Goal: Check status: Check status

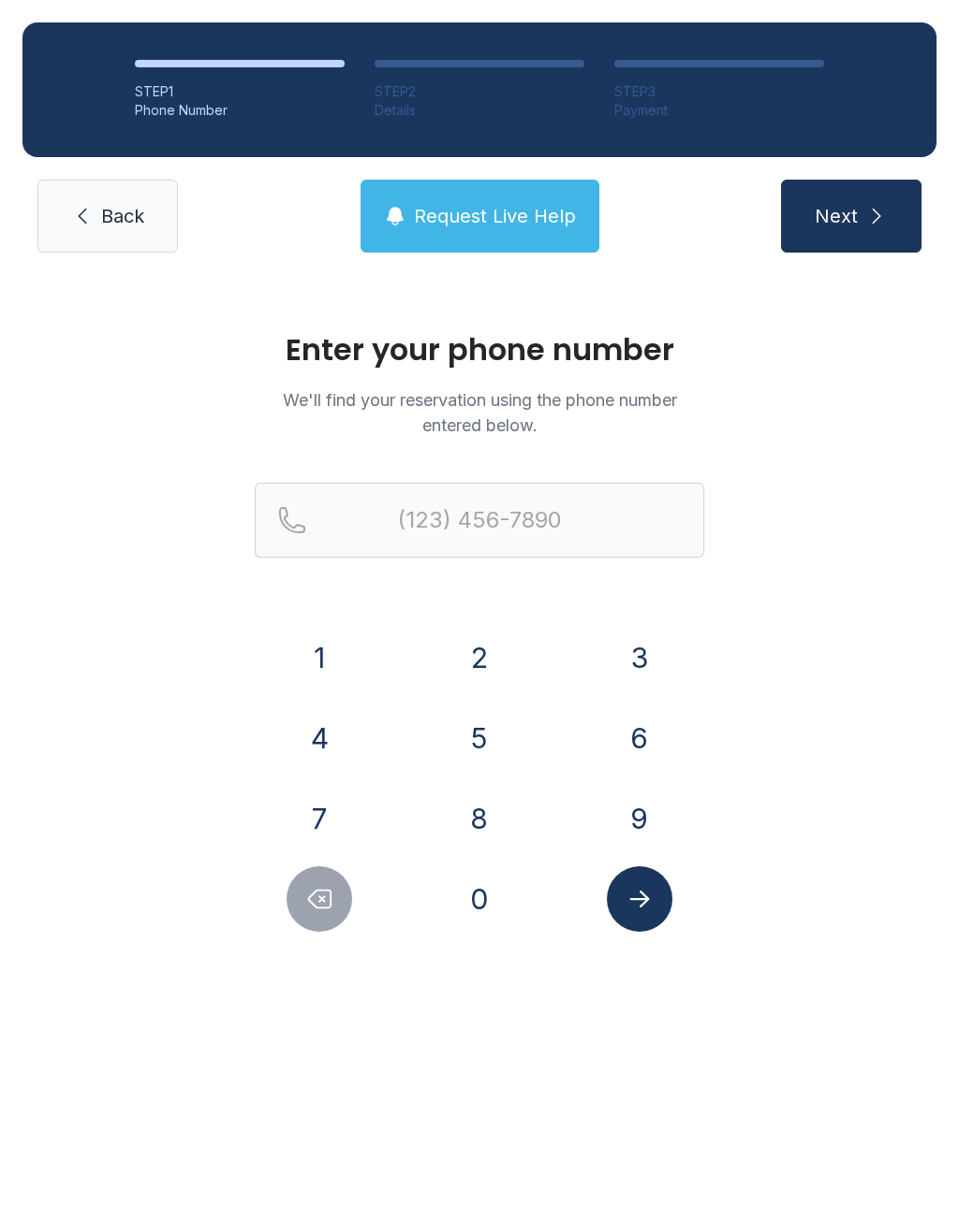
click at [488, 732] on button "5" at bounding box center [480, 739] width 66 height 66
click at [476, 915] on button "0" at bounding box center [480, 899] width 66 height 66
click at [321, 658] on button "1" at bounding box center [320, 658] width 66 height 66
click at [482, 748] on button "5" at bounding box center [480, 739] width 66 height 66
click at [481, 747] on button "5" at bounding box center [480, 739] width 66 height 66
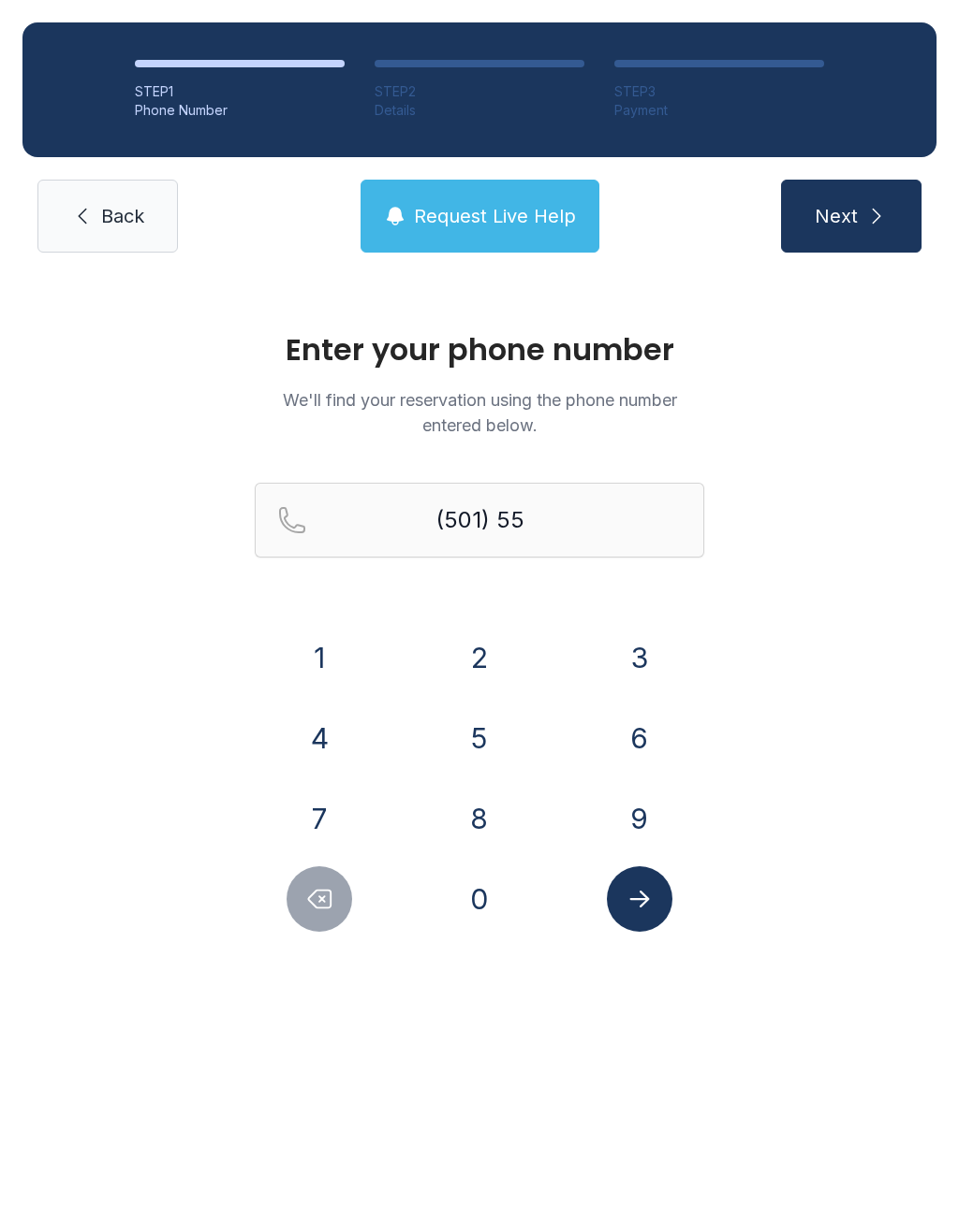
click at [323, 737] on button "4" at bounding box center [320, 739] width 66 height 66
click at [477, 651] on button "2" at bounding box center [480, 658] width 66 height 66
click at [634, 820] on button "9" at bounding box center [639, 819] width 66 height 66
click at [483, 828] on button "8" at bounding box center [480, 819] width 66 height 66
click at [489, 728] on button "5" at bounding box center [480, 739] width 66 height 66
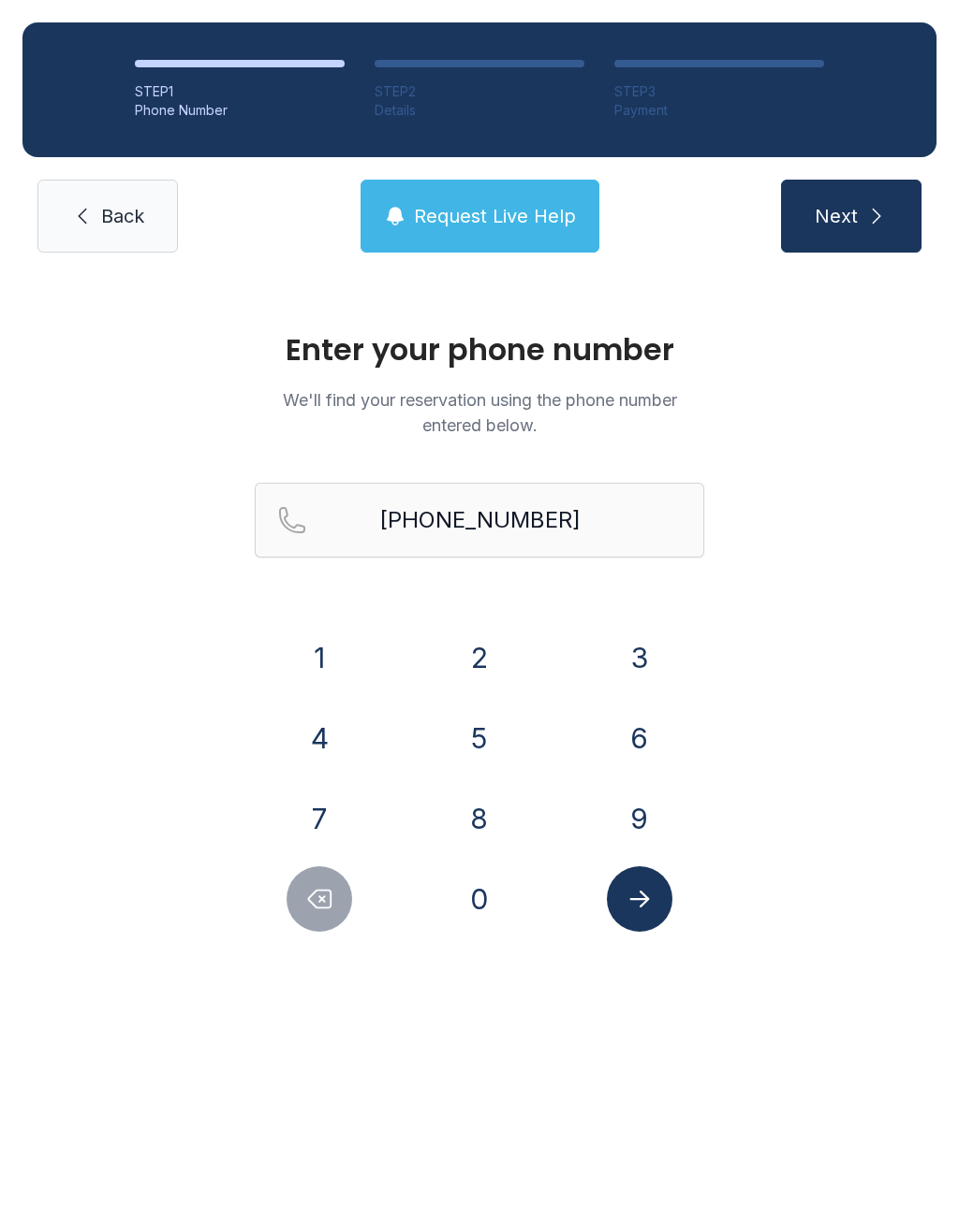
click at [640, 895] on icon "Submit lookup form" at bounding box center [639, 899] width 28 height 28
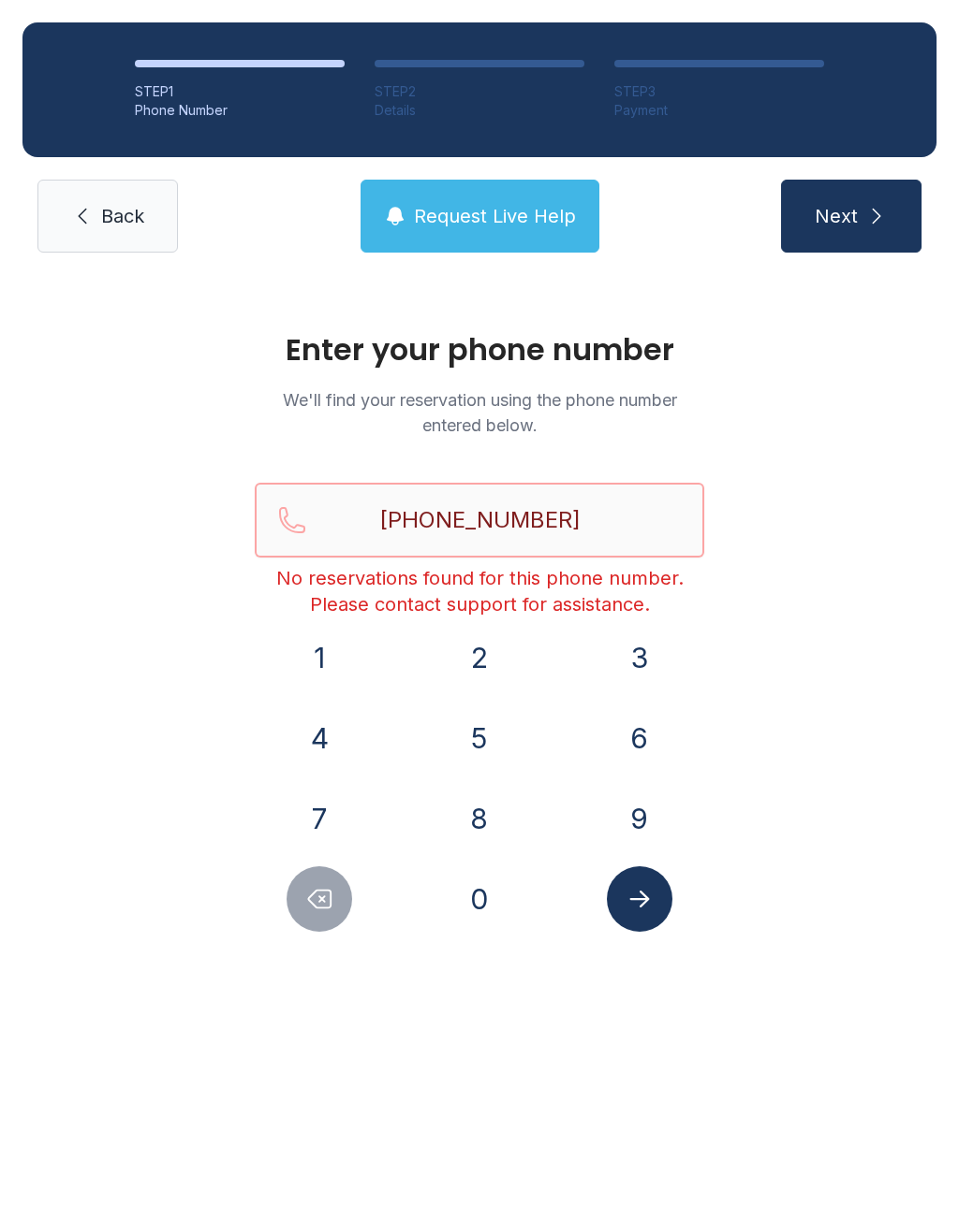
click at [605, 522] on input "[PHONE_NUMBER]" at bounding box center [480, 521] width 449 height 75
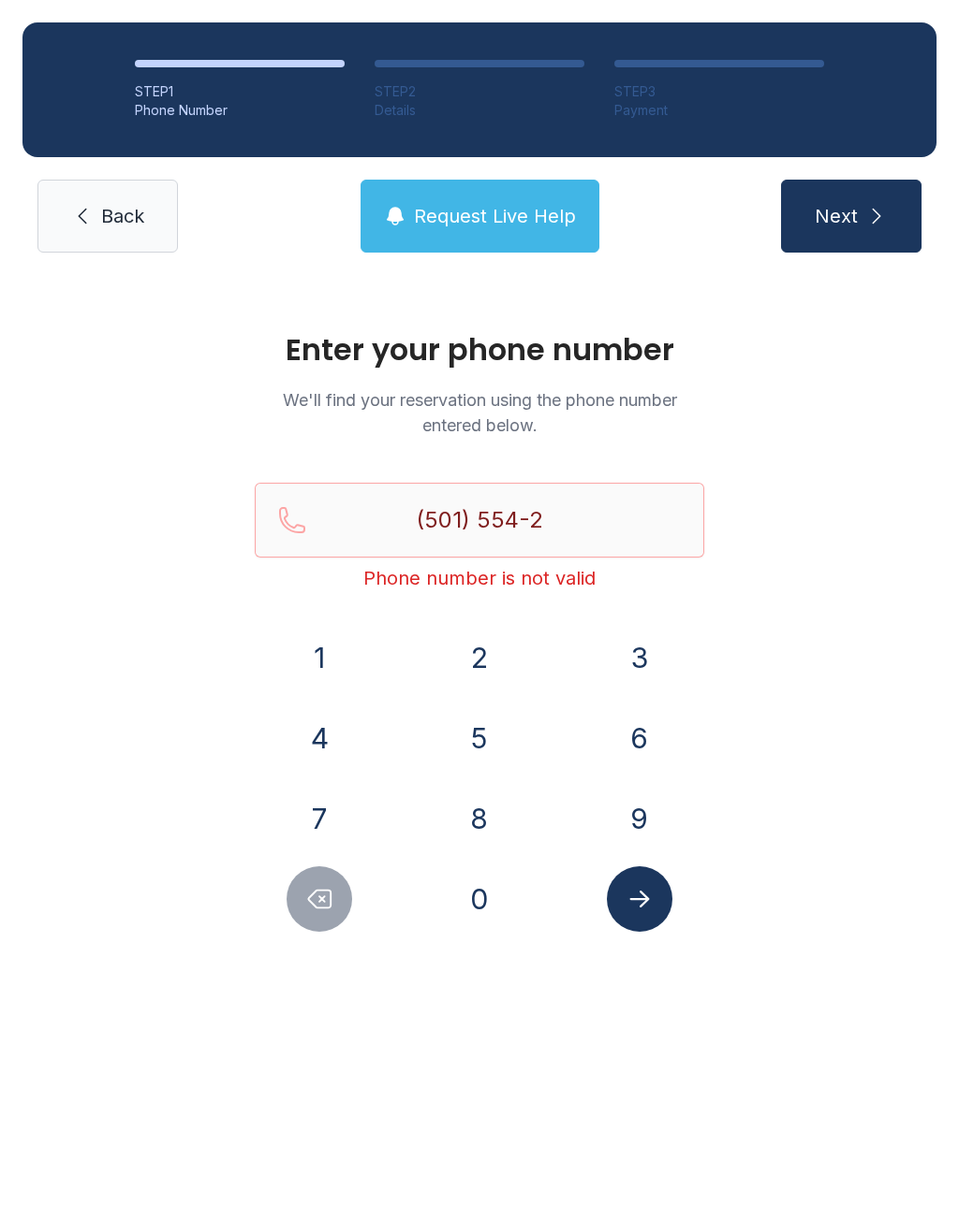
click at [488, 733] on button "5" at bounding box center [480, 739] width 66 height 66
click at [481, 881] on button "0" at bounding box center [480, 899] width 66 height 66
click at [642, 892] on icon "Submit lookup form" at bounding box center [639, 899] width 28 height 28
click at [594, 515] on input "[PHONE_NUMBER]" at bounding box center [480, 521] width 449 height 75
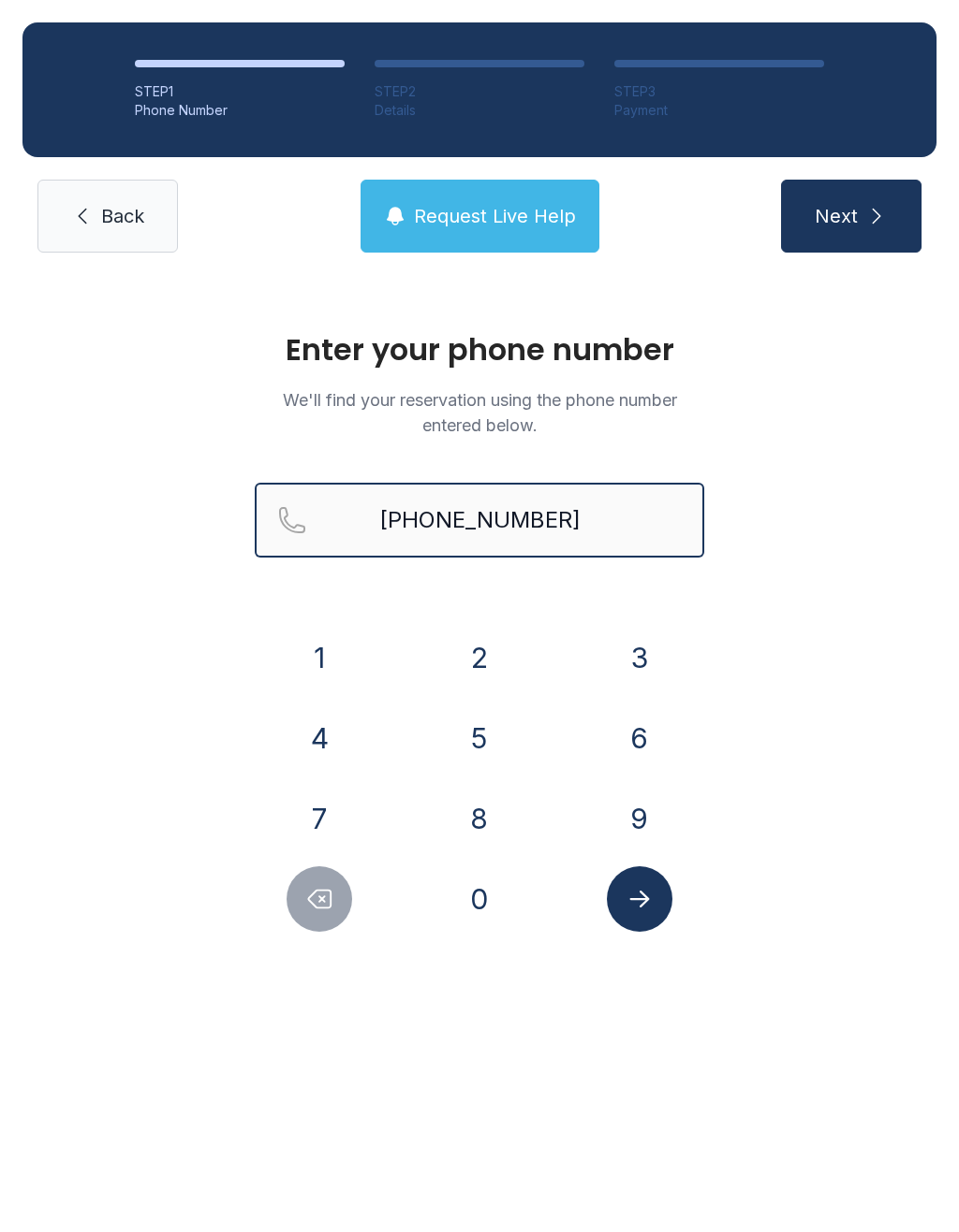
click at [850, 216] on button "Next" at bounding box center [850, 216] width 140 height 73
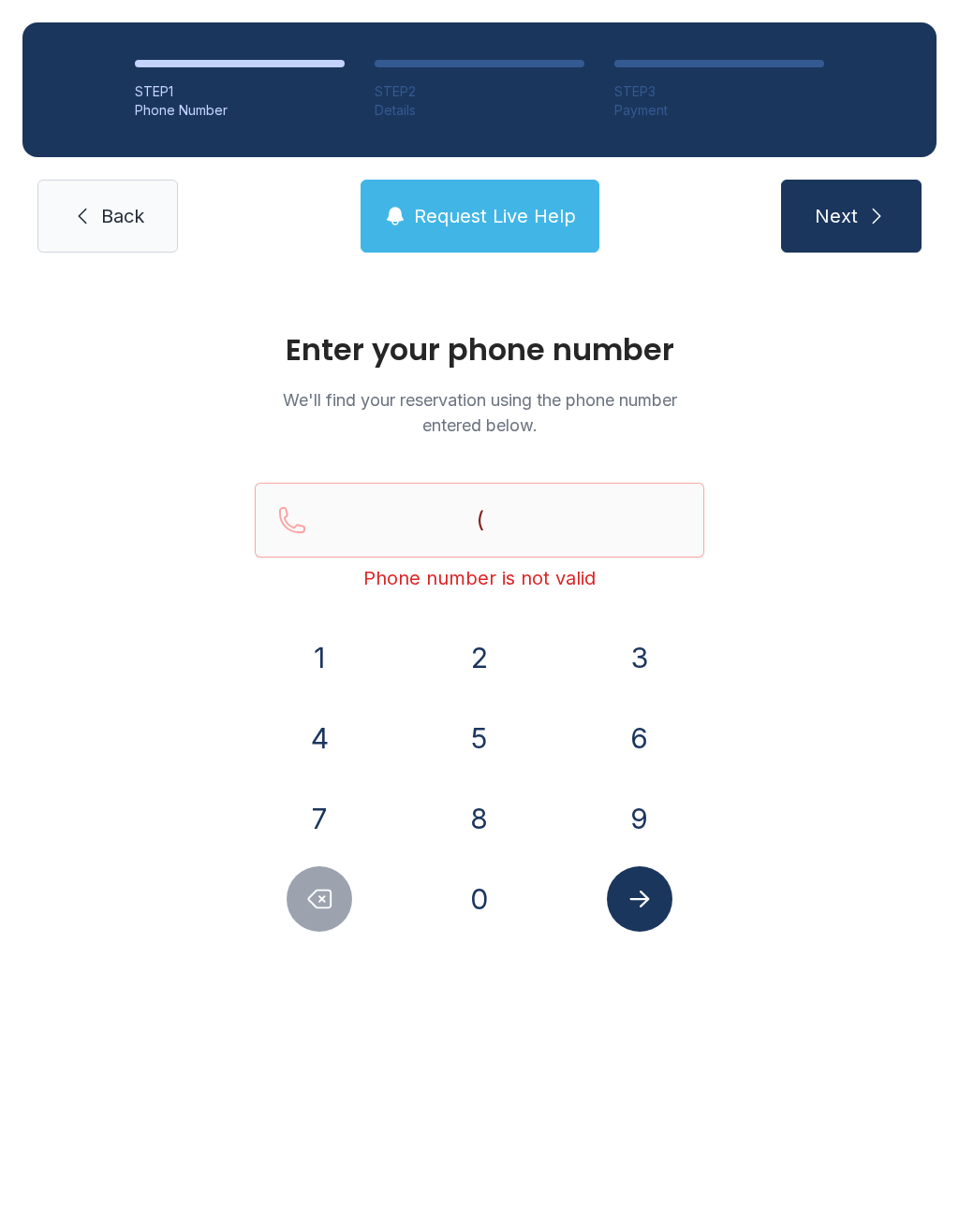
click at [483, 811] on button "8" at bounding box center [480, 819] width 66 height 66
click at [309, 720] on button "4" at bounding box center [320, 739] width 66 height 66
click at [501, 813] on button "8" at bounding box center [480, 819] width 66 height 66
click at [335, 735] on button "4" at bounding box center [320, 739] width 66 height 66
click at [668, 731] on button "6" at bounding box center [639, 739] width 66 height 66
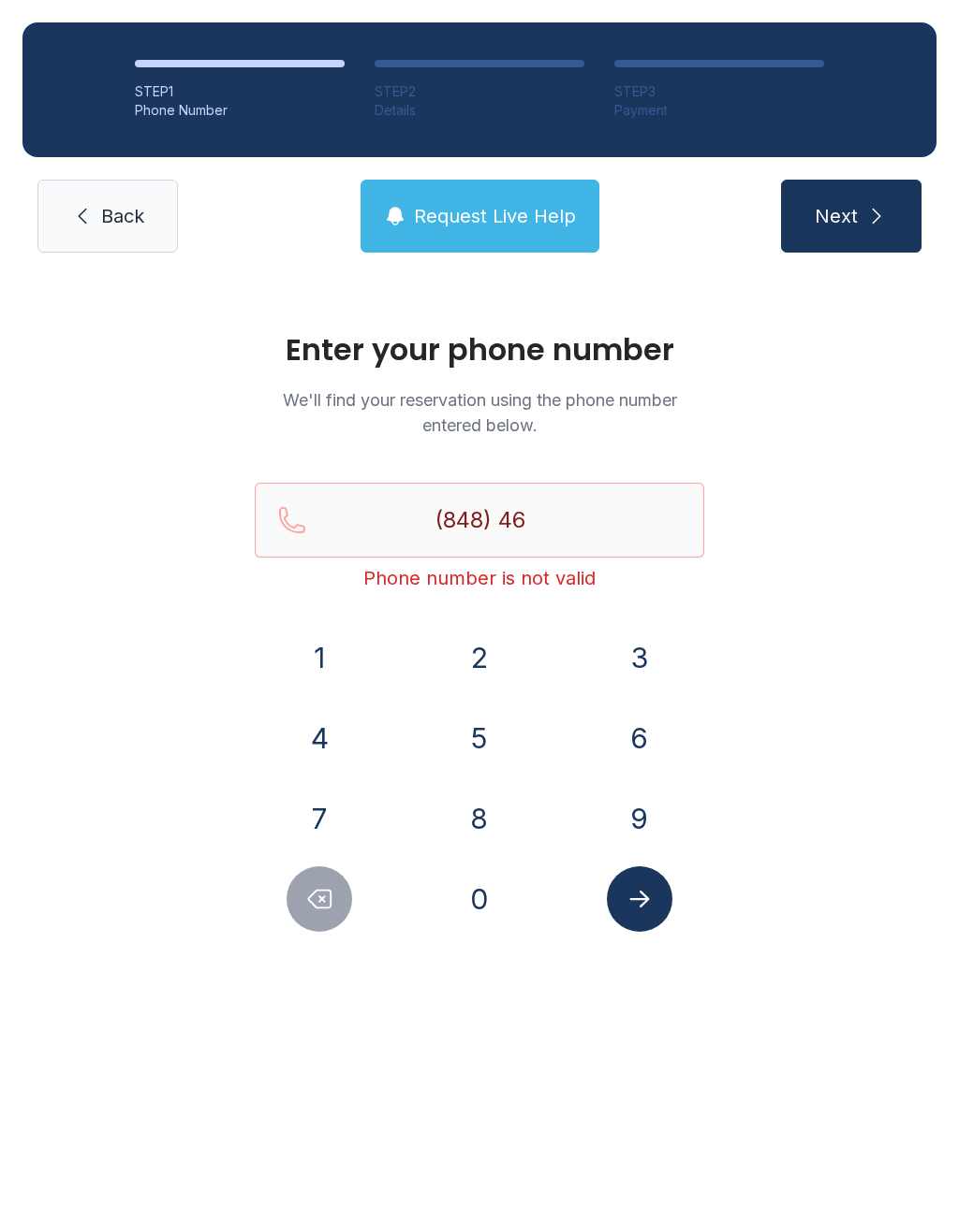
click at [339, 827] on button "7" at bounding box center [320, 819] width 66 height 66
click at [502, 651] on button "2" at bounding box center [480, 658] width 66 height 66
click at [318, 661] on button "1" at bounding box center [320, 658] width 66 height 66
click at [323, 671] on button "1" at bounding box center [320, 658] width 66 height 66
click at [321, 836] on button "7" at bounding box center [320, 819] width 66 height 66
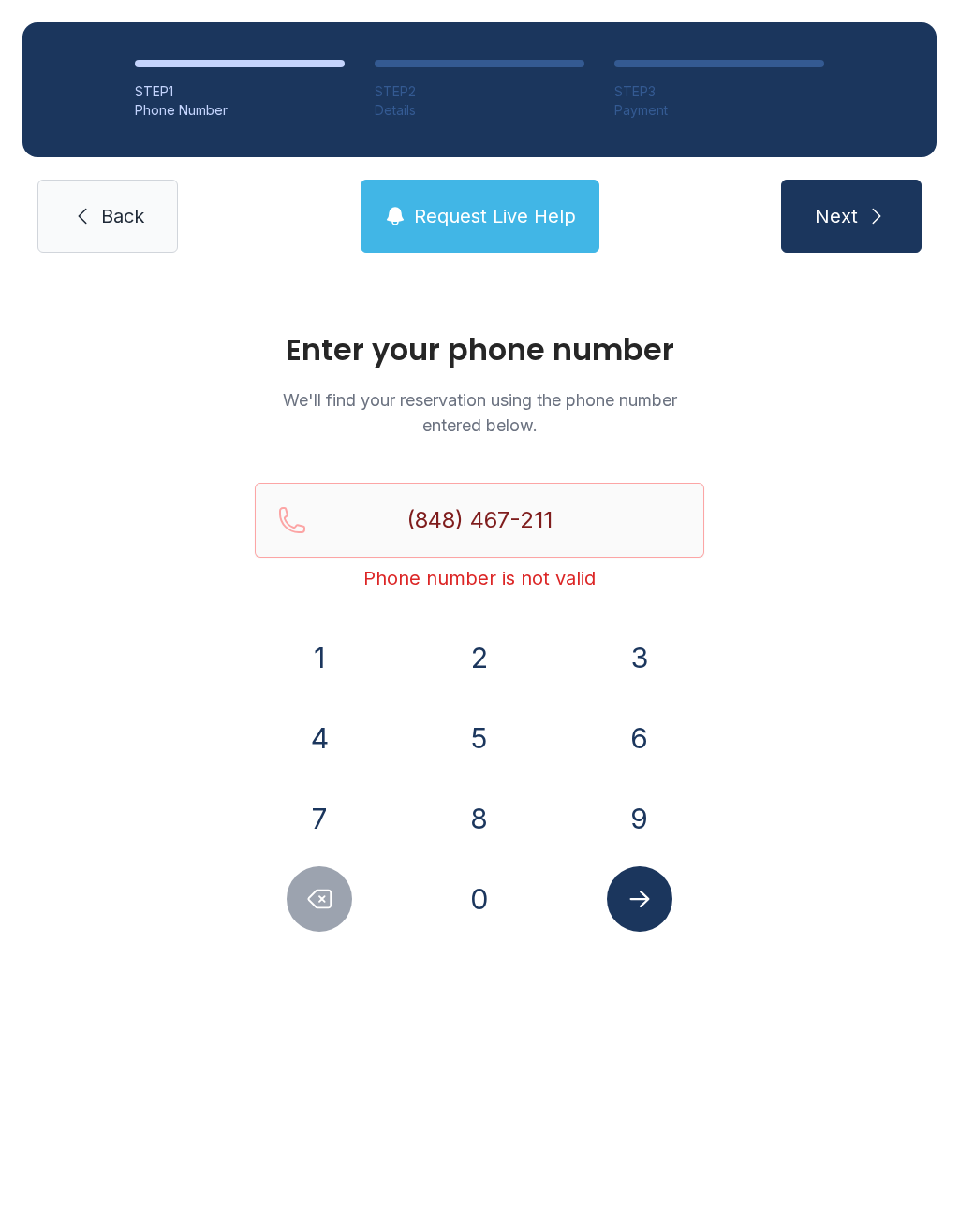
type input "[PHONE_NUMBER]"
click at [639, 906] on icon "Submit lookup form" at bounding box center [639, 899] width 28 height 28
